Goal: Information Seeking & Learning: Learn about a topic

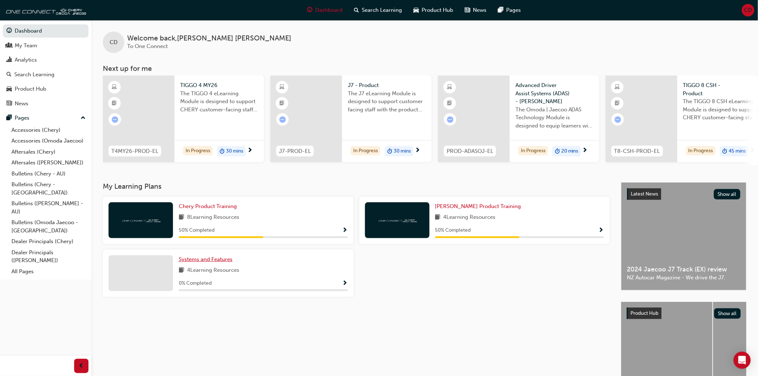
click at [224, 262] on span "Systems and Features" at bounding box center [206, 259] width 54 height 6
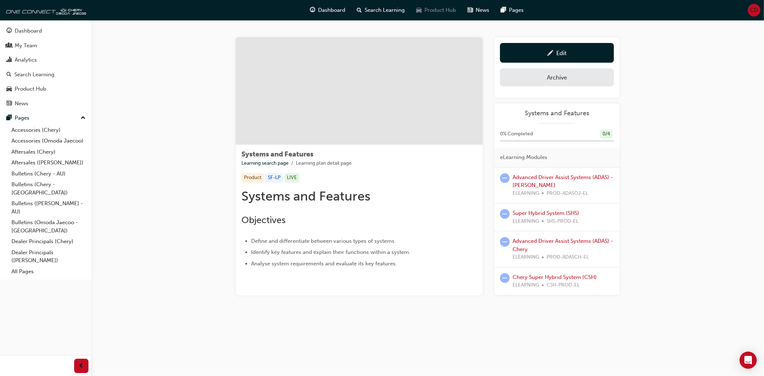
click at [433, 6] on span "Product Hub" at bounding box center [441, 10] width 32 height 8
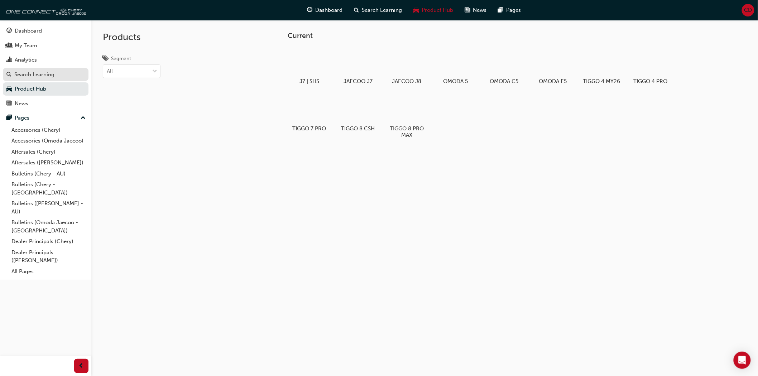
click at [40, 73] on div "Search Learning" at bounding box center [34, 75] width 40 height 8
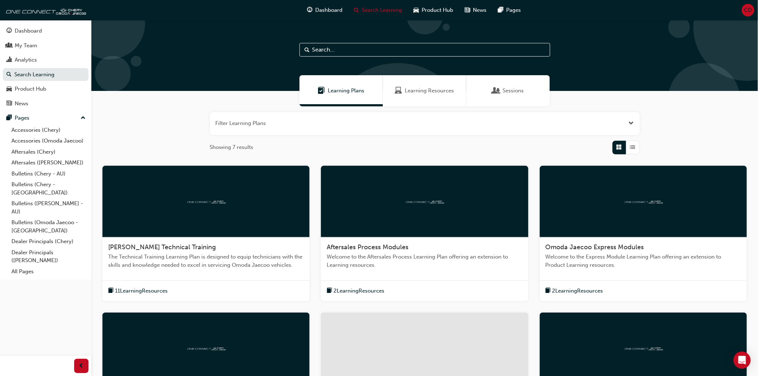
click at [378, 214] on div at bounding box center [424, 202] width 207 height 72
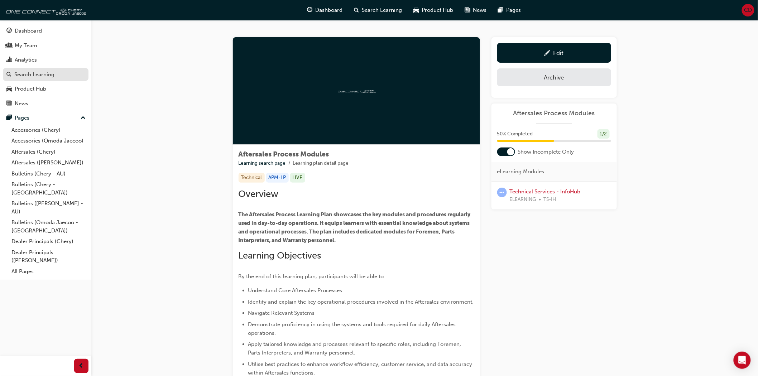
click at [45, 74] on div "Search Learning" at bounding box center [34, 75] width 40 height 8
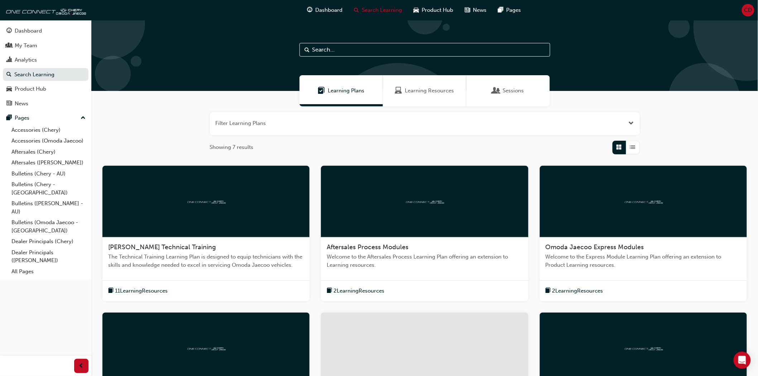
click at [424, 88] on span "Learning Resources" at bounding box center [429, 91] width 49 height 8
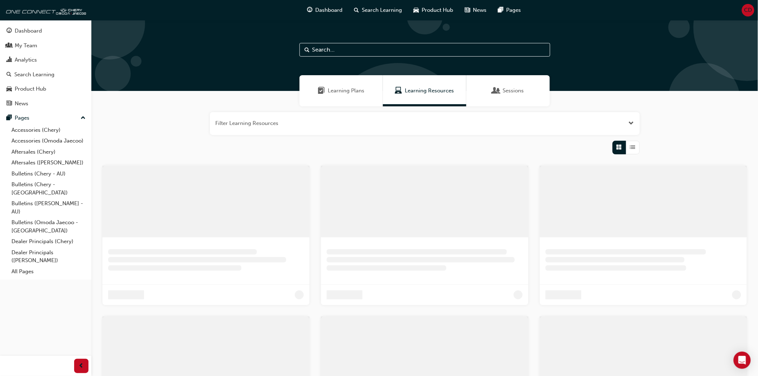
click at [424, 88] on span "Learning Resources" at bounding box center [429, 91] width 49 height 8
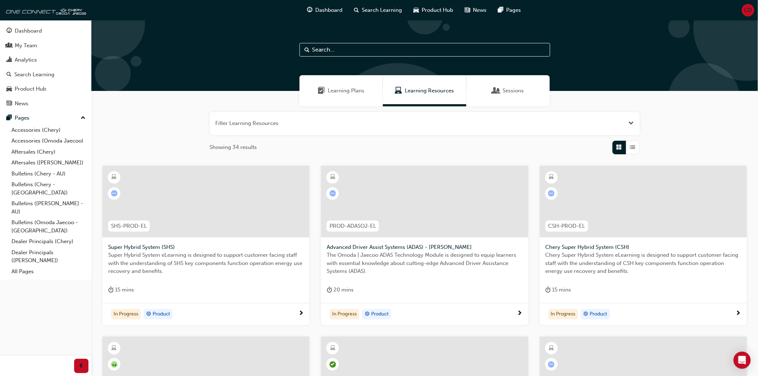
click at [362, 49] on input "text" at bounding box center [424, 50] width 251 height 14
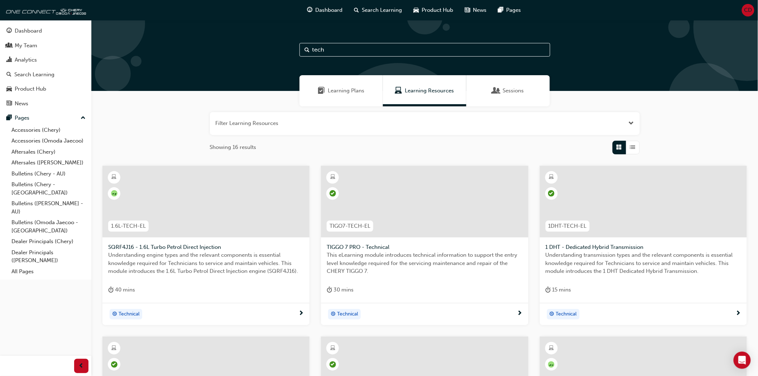
type input "tech"
click at [634, 201] on div at bounding box center [643, 202] width 207 height 72
click at [431, 92] on span "Learning Resources" at bounding box center [429, 91] width 49 height 8
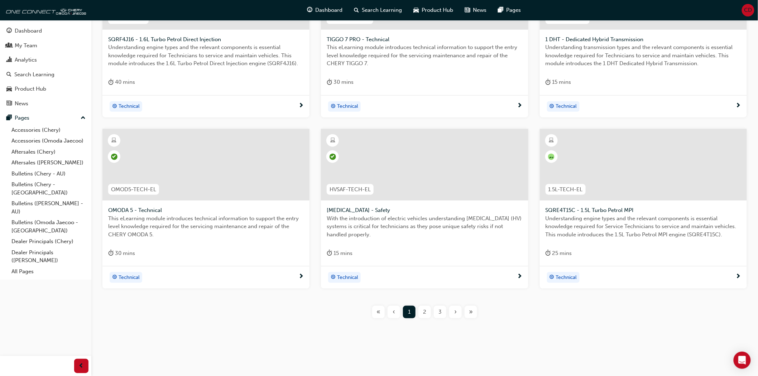
scroll to position [208, 0]
click at [420, 309] on div "2" at bounding box center [424, 311] width 13 height 13
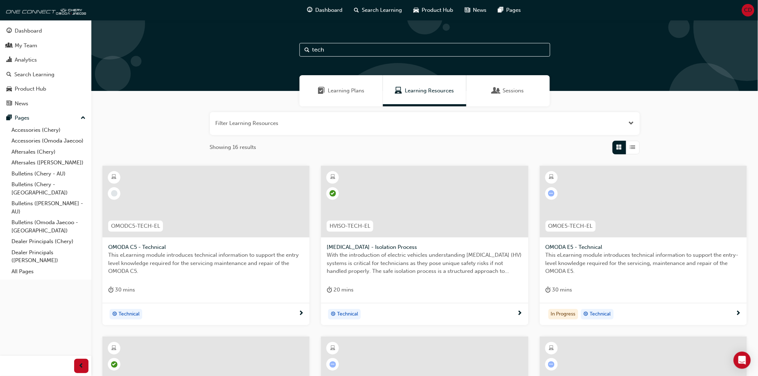
click at [346, 49] on input "tech" at bounding box center [424, 50] width 251 height 14
type input "n"
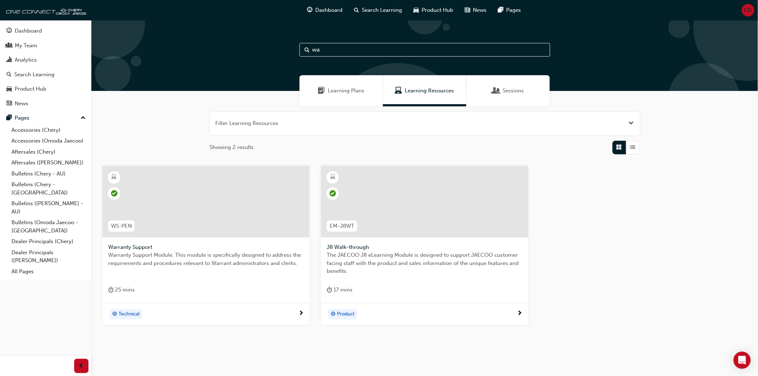
click at [422, 90] on span "Learning Resources" at bounding box center [429, 91] width 49 height 8
click at [364, 48] on input "wa" at bounding box center [424, 50] width 251 height 14
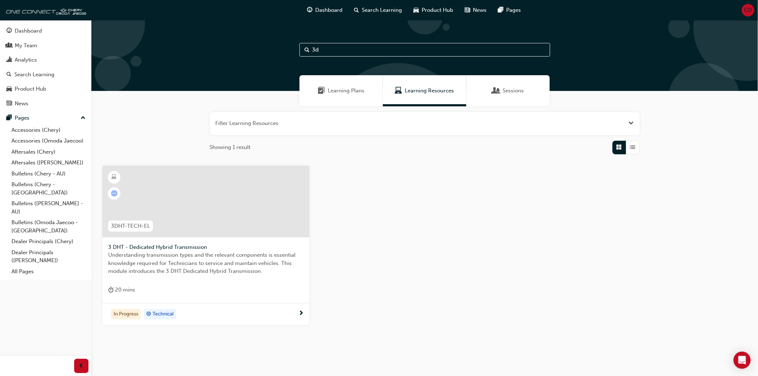
type input "3d"
click at [335, 47] on input "3d" at bounding box center [424, 50] width 251 height 14
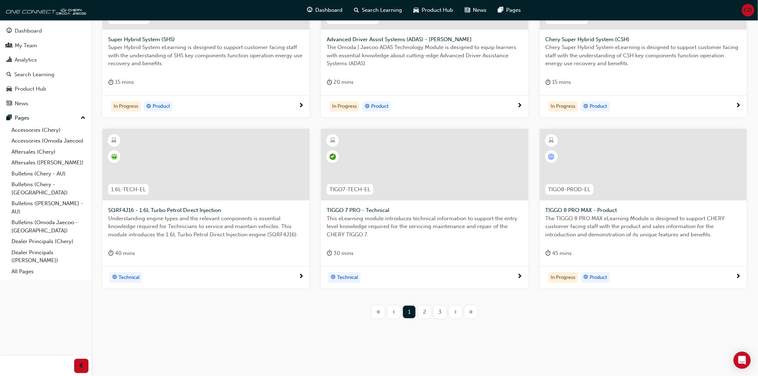
scroll to position [208, 0]
click at [425, 308] on span "2" at bounding box center [424, 312] width 3 height 8
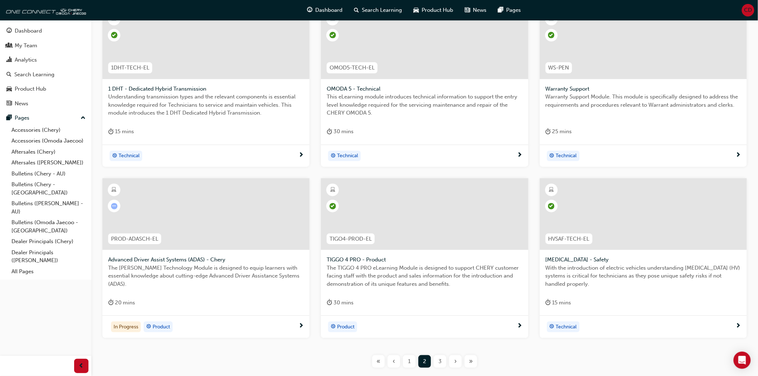
scroll to position [159, 0]
click at [442, 360] on div "3" at bounding box center [440, 360] width 13 height 13
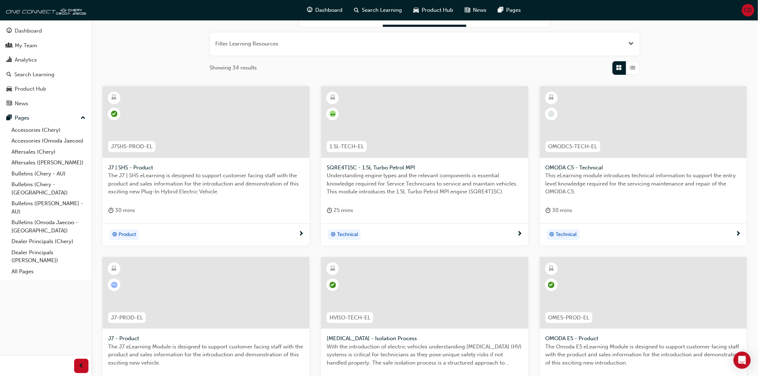
scroll to position [40, 0]
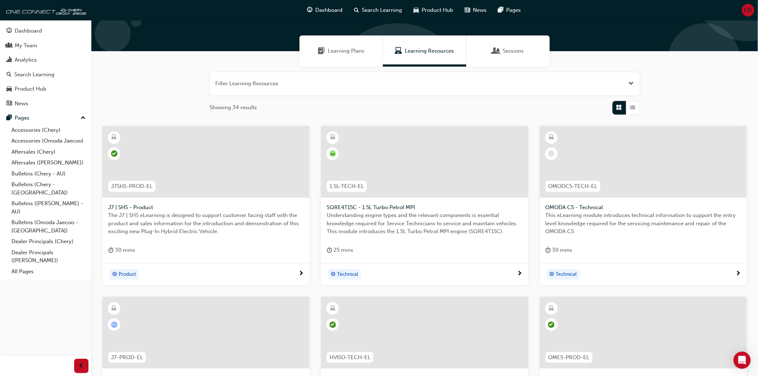
click at [259, 80] on button "button" at bounding box center [425, 83] width 430 height 23
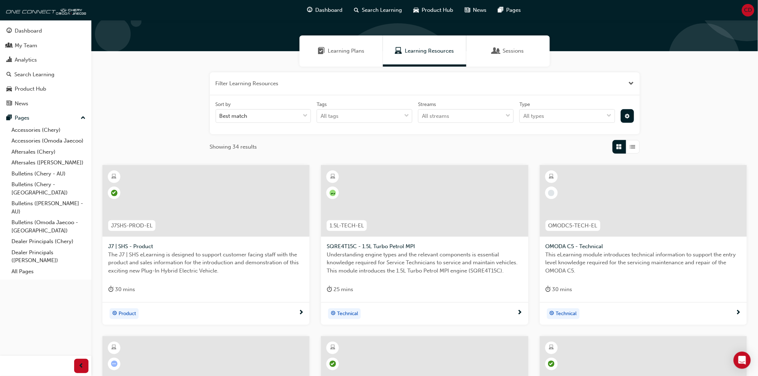
click at [351, 51] on span "Learning Plans" at bounding box center [346, 51] width 37 height 8
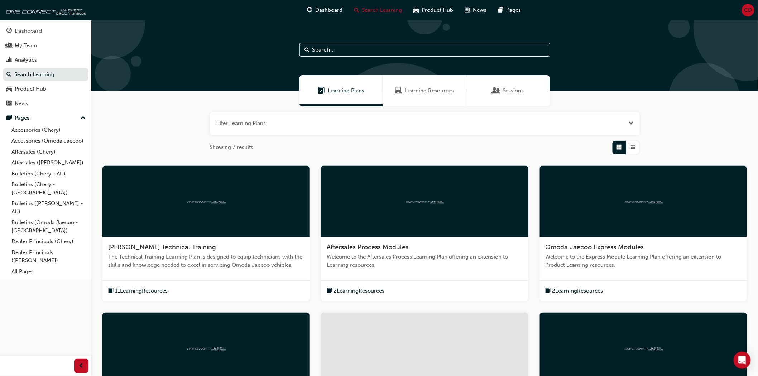
click at [383, 53] on input "text" at bounding box center [424, 50] width 251 height 14
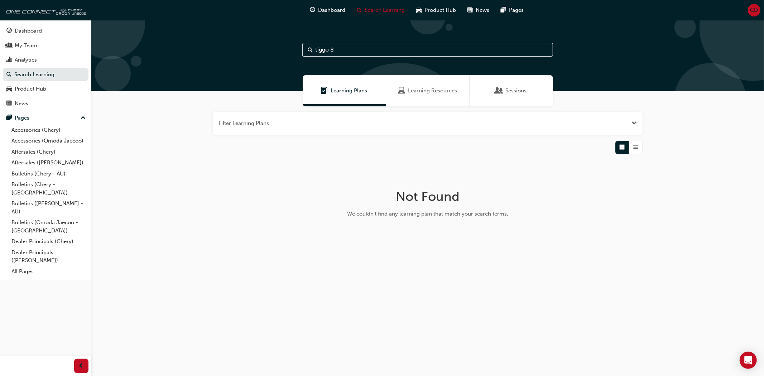
click at [364, 46] on input "tiggo 8" at bounding box center [427, 50] width 251 height 14
click at [335, 50] on input "tiggo 8" at bounding box center [427, 50] width 251 height 14
click at [382, 117] on button "button" at bounding box center [428, 123] width 430 height 23
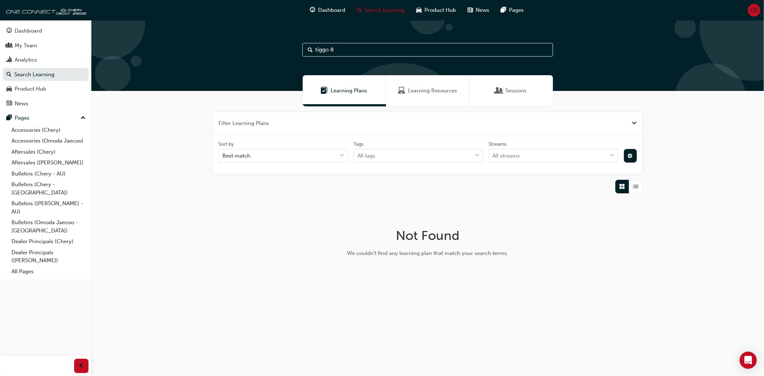
click at [406, 96] on div "Learning Resources" at bounding box center [427, 90] width 83 height 31
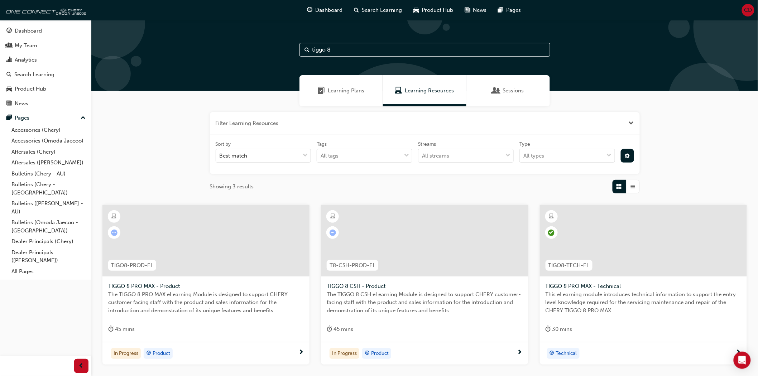
click at [385, 49] on input "tiggo 8" at bounding box center [424, 50] width 251 height 14
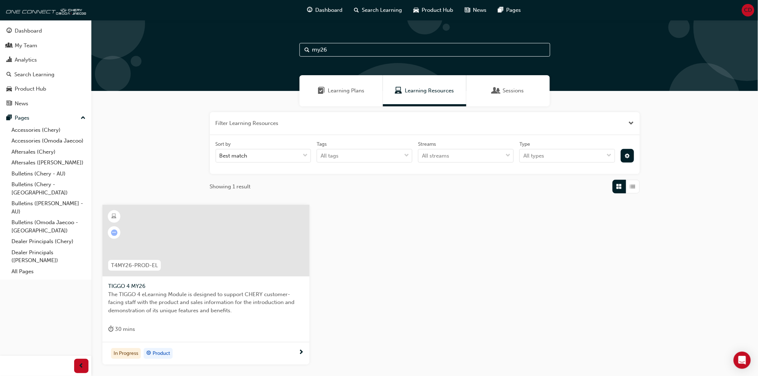
type input "my26"
click at [414, 50] on input "my26" at bounding box center [424, 50] width 251 height 14
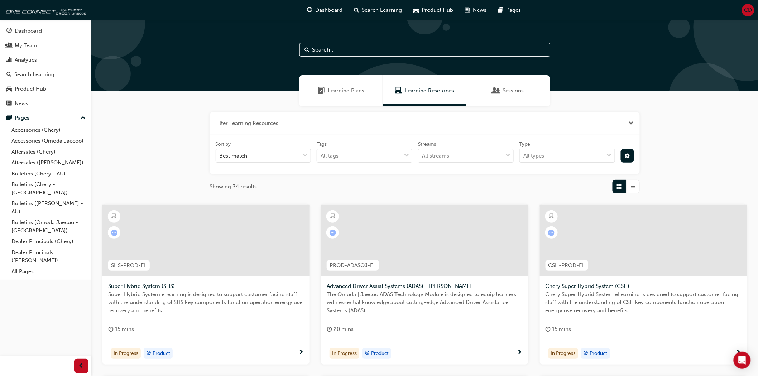
click at [398, 50] on input "text" at bounding box center [424, 50] width 251 height 14
click at [27, 22] on div "Dashboard My Team Analytics Search Learning Product Hub News Pages Pages Access…" at bounding box center [45, 150] width 91 height 260
click at [28, 30] on div "Dashboard" at bounding box center [28, 31] width 27 height 8
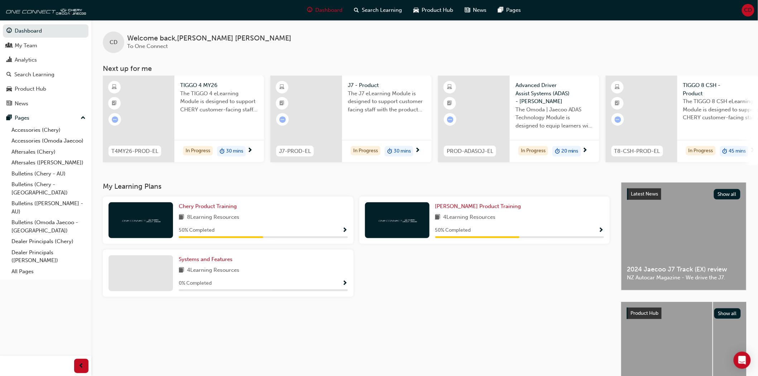
click at [552, 276] on div "Chery Product Training 8 Learning Resources 50 % Completed Omoda Jaecoo Product…" at bounding box center [356, 250] width 512 height 106
drag, startPoint x: 315, startPoint y: 162, endPoint x: 320, endPoint y: 180, distance: 18.7
click at [320, 180] on div "CD Welcome back , [PERSON_NAME] To One Connect Next up for me T4MY26-PROD-EL TI…" at bounding box center [424, 101] width 666 height 162
click at [460, 286] on div "Chery Product Training 8 Learning Resources 50 % Completed Omoda Jaecoo Product…" at bounding box center [356, 250] width 512 height 106
click at [33, 88] on div "Product Hub" at bounding box center [31, 89] width 32 height 8
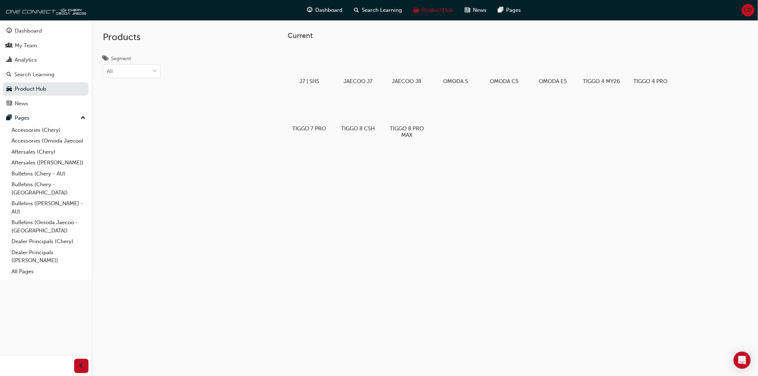
click at [653, 146] on div "J7 | SHS JAECOO J7 JAECOO J8 OMODA 5 OMODA C5 OMODA E5 TIGGO 4 MY26 TIGGO 4 PRO…" at bounding box center [491, 95] width 407 height 101
drag, startPoint x: 641, startPoint y: 144, endPoint x: 640, endPoint y: 136, distance: 8.4
click at [640, 141] on div "J7 | SHS JAECOO J7 JAECOO J8 OMODA 5 OMODA C5 OMODA E5 TIGGO 4 MY26 TIGGO 4 PRO…" at bounding box center [491, 95] width 407 height 101
click at [398, 112] on div at bounding box center [407, 108] width 40 height 29
click at [354, 115] on div at bounding box center [358, 109] width 40 height 29
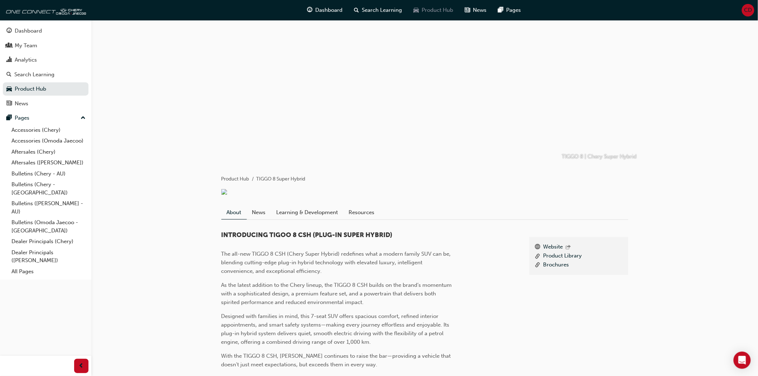
click at [437, 8] on span "Product Hub" at bounding box center [437, 10] width 32 height 8
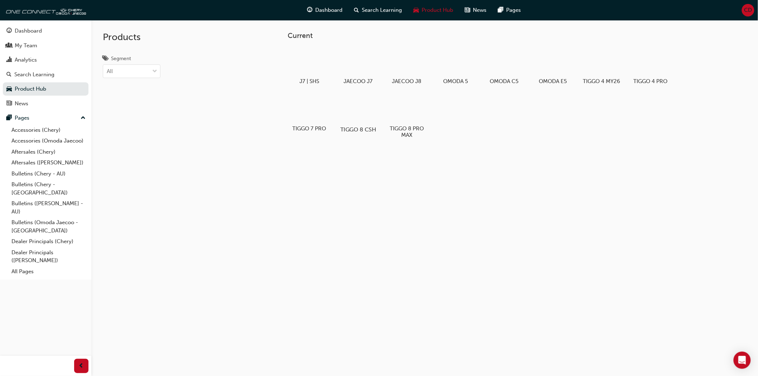
click at [353, 112] on div at bounding box center [358, 109] width 40 height 29
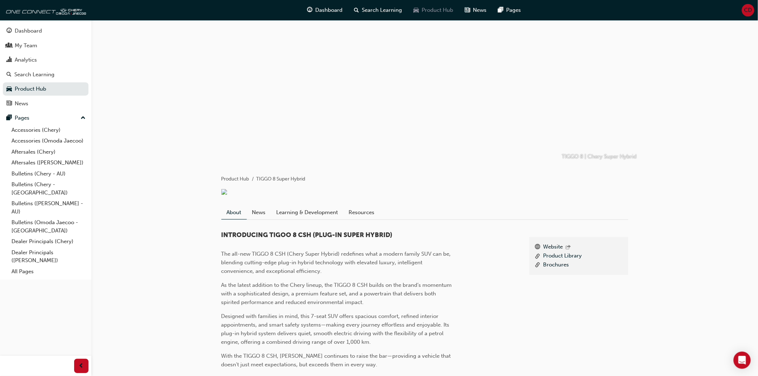
click at [431, 6] on span "Product Hub" at bounding box center [437, 10] width 32 height 8
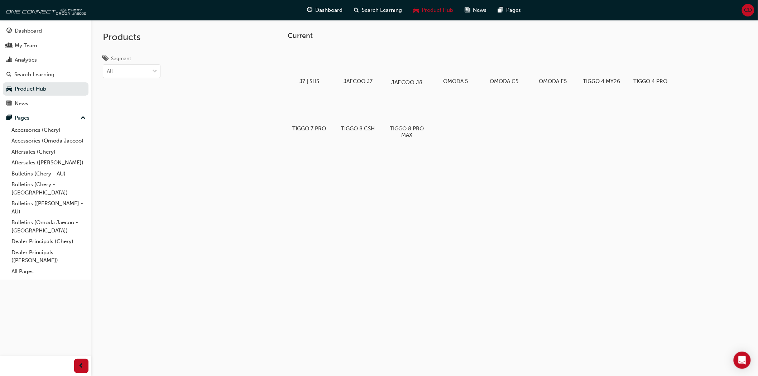
click at [409, 60] on div at bounding box center [407, 61] width 40 height 29
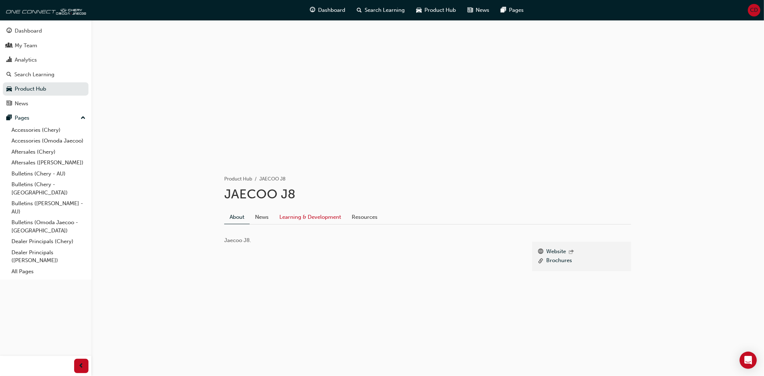
click at [295, 213] on link "Learning & Development" at bounding box center [310, 217] width 72 height 14
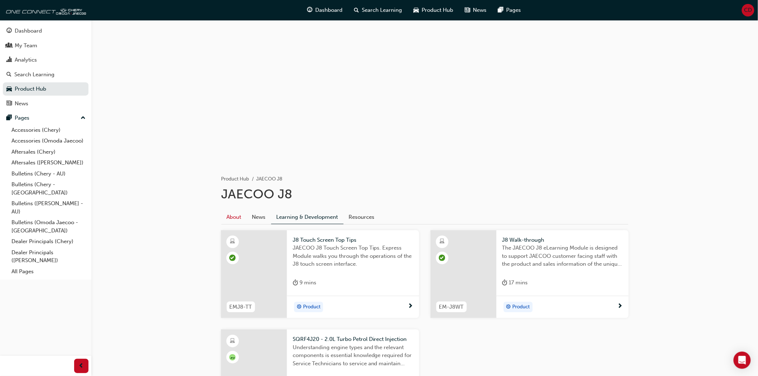
click at [240, 216] on link "About" at bounding box center [233, 217] width 25 height 14
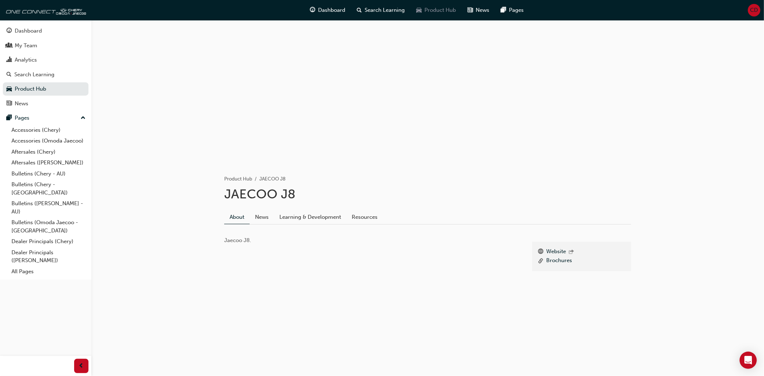
click at [443, 6] on span "Product Hub" at bounding box center [441, 10] width 32 height 8
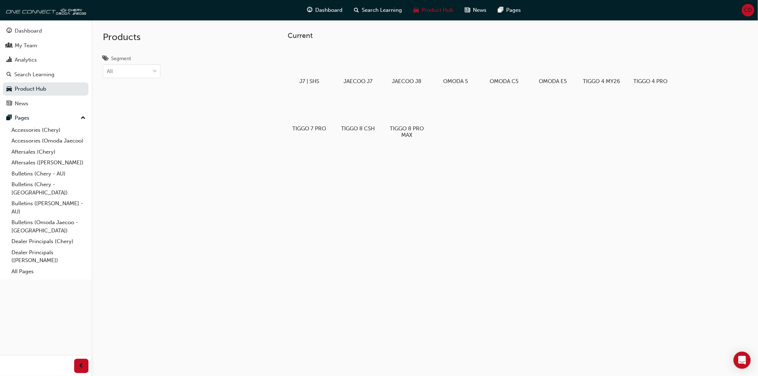
click at [550, 159] on div "Current J7 | SHS JAECOO J7 JAECOO J8 OMODA 5 OMODA C5 OMODA E5 TIGGO 4 MY26 TIG…" at bounding box center [491, 104] width 430 height 144
click at [202, 128] on div "Products Segment All" at bounding box center [157, 208] width 133 height 376
click at [408, 68] on div at bounding box center [407, 61] width 40 height 29
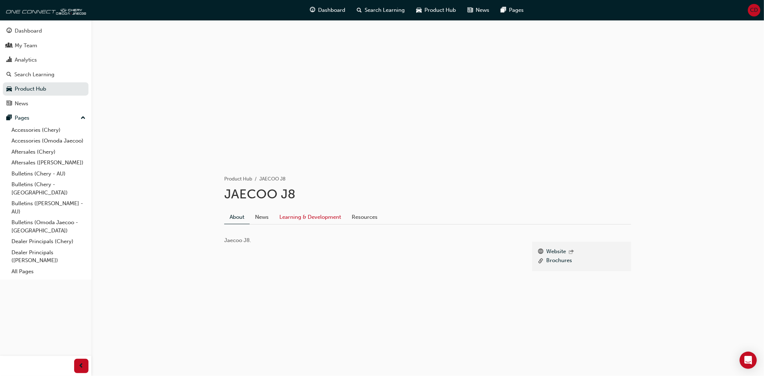
click at [337, 215] on link "Learning & Development" at bounding box center [310, 217] width 72 height 14
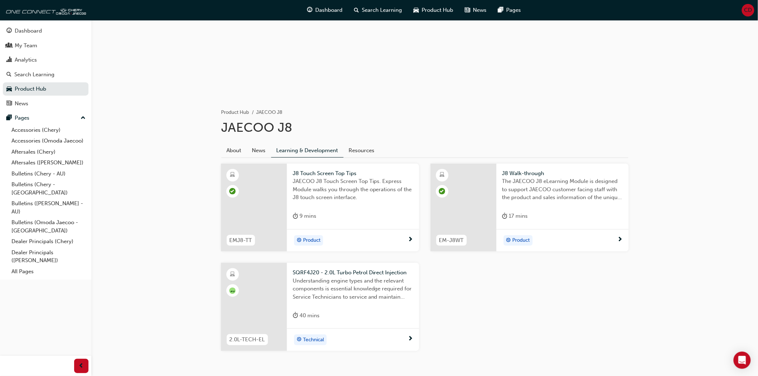
scroll to position [79, 0]
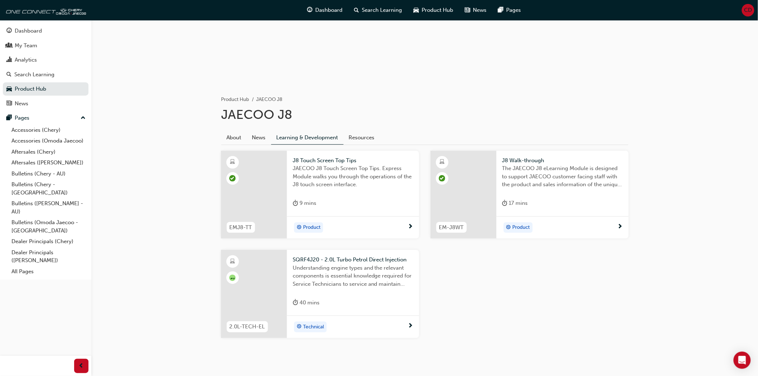
click at [523, 273] on div "EMJ8-TT J8 Touch Screen Top Tips JAECOO J8 Touch Screen Top Tips. Express Modul…" at bounding box center [424, 250] width 419 height 199
click at [40, 49] on div "My Team" at bounding box center [45, 45] width 78 height 9
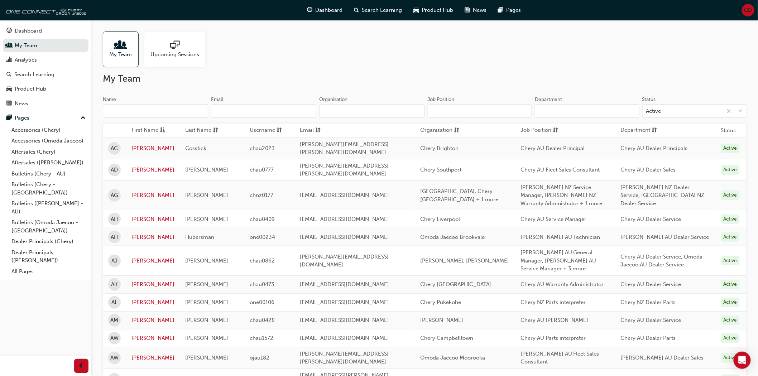
click at [173, 108] on input "Name" at bounding box center [155, 111] width 105 height 14
type input "t"
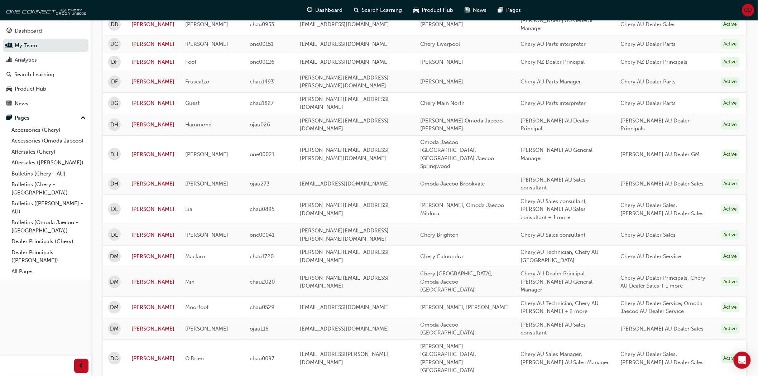
scroll to position [199, 0]
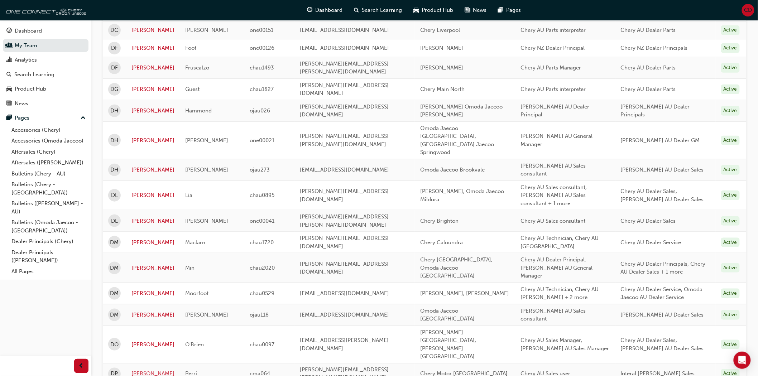
type input "[PERSON_NAME]"
click at [142, 370] on link "[PERSON_NAME]" at bounding box center [152, 374] width 43 height 8
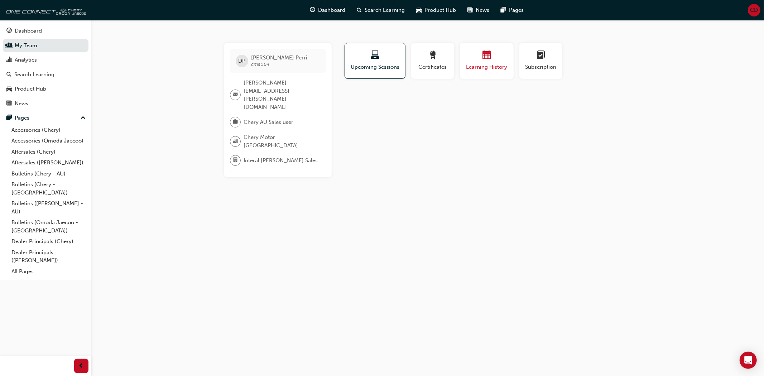
click at [480, 63] on span "Learning History" at bounding box center [486, 67] width 43 height 8
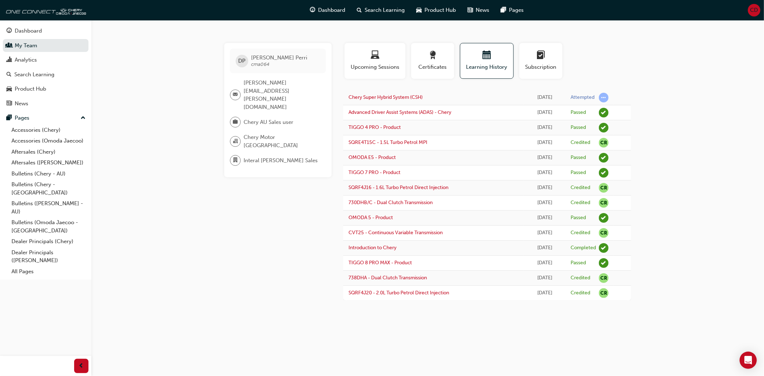
click at [597, 57] on div "Profile Upcoming Sessions Certificates Learning History Subscription" at bounding box center [487, 64] width 302 height 42
click at [440, 62] on div "Certificates" at bounding box center [432, 61] width 32 height 20
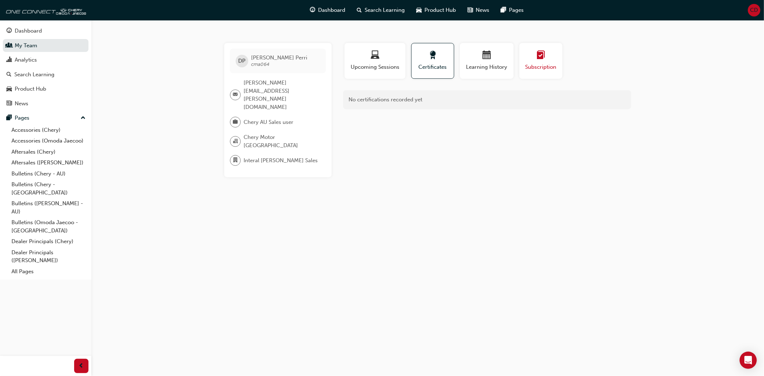
click at [536, 56] on span "learningplan-icon" at bounding box center [540, 56] width 9 height 10
click at [385, 59] on div "button" at bounding box center [375, 56] width 50 height 11
drag, startPoint x: 257, startPoint y: 226, endPoint x: 220, endPoint y: 165, distance: 71.3
click at [256, 226] on div "DP [PERSON_NAME] cma064 [PERSON_NAME][EMAIL_ADDRESS][PERSON_NAME][DOMAIN_NAME] …" at bounding box center [382, 188] width 764 height 376
